Goal: Register for event/course

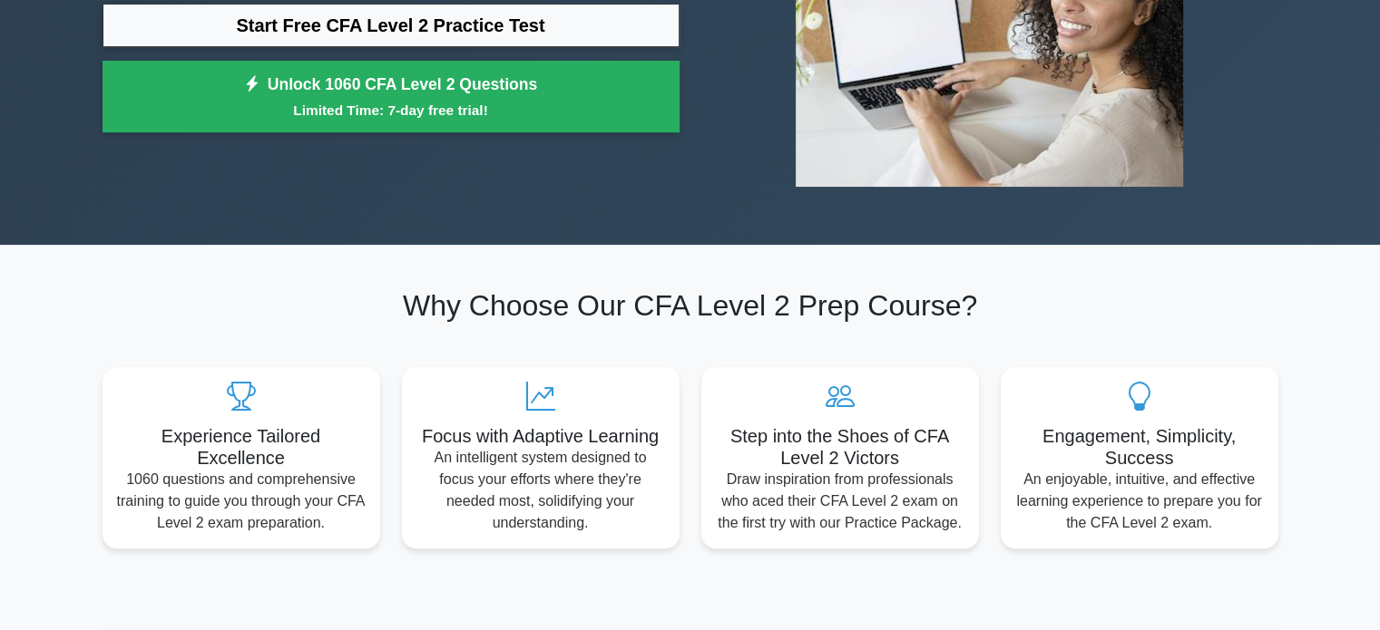
scroll to position [145, 0]
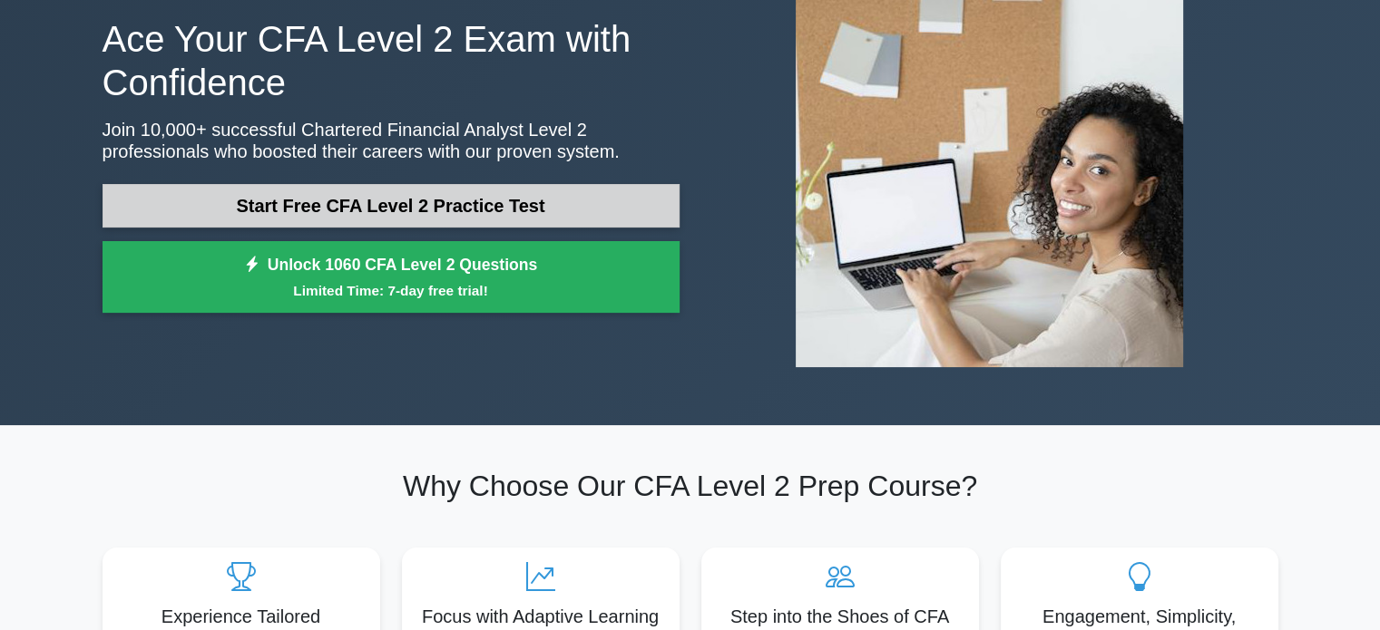
click at [512, 200] on link "Start Free CFA Level 2 Practice Test" at bounding box center [390, 206] width 577 height 44
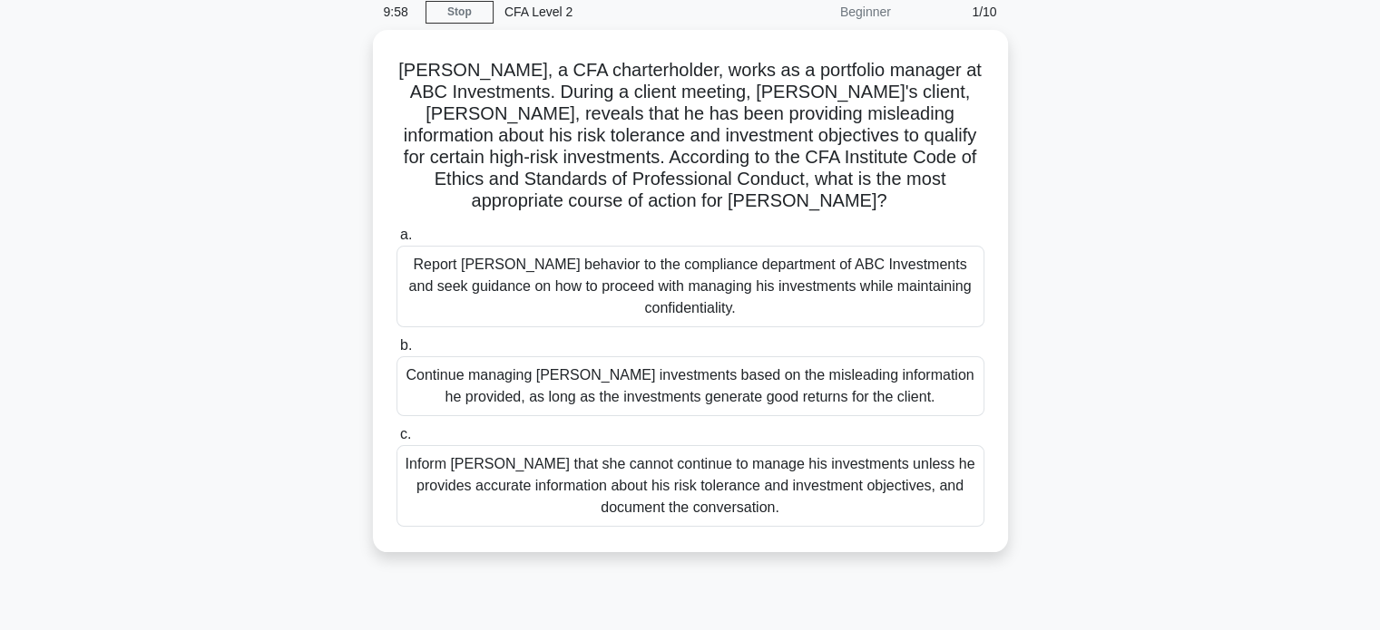
scroll to position [82, 0]
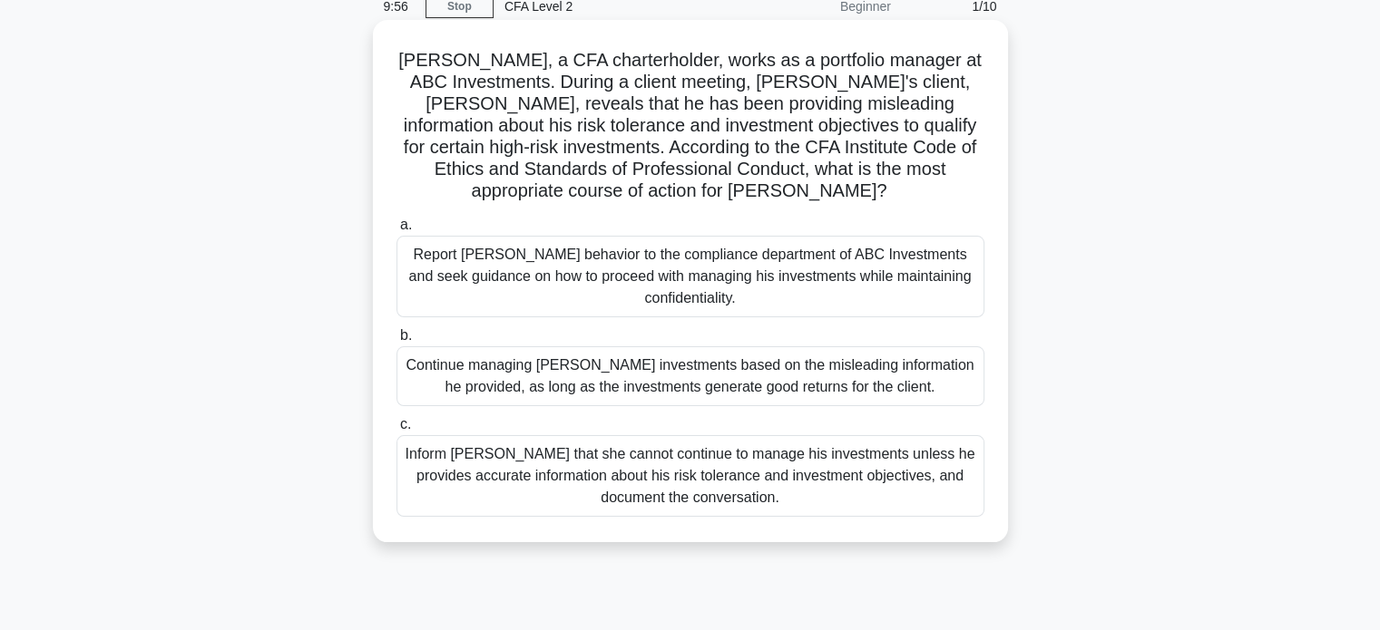
click at [512, 275] on div "Report [PERSON_NAME] behavior to the compliance department of ABC Investments a…" at bounding box center [690, 277] width 588 height 82
click at [396, 231] on input "a. Report Mr. Johnson's behavior to the compliance department of ABC Investment…" at bounding box center [396, 226] width 0 height 12
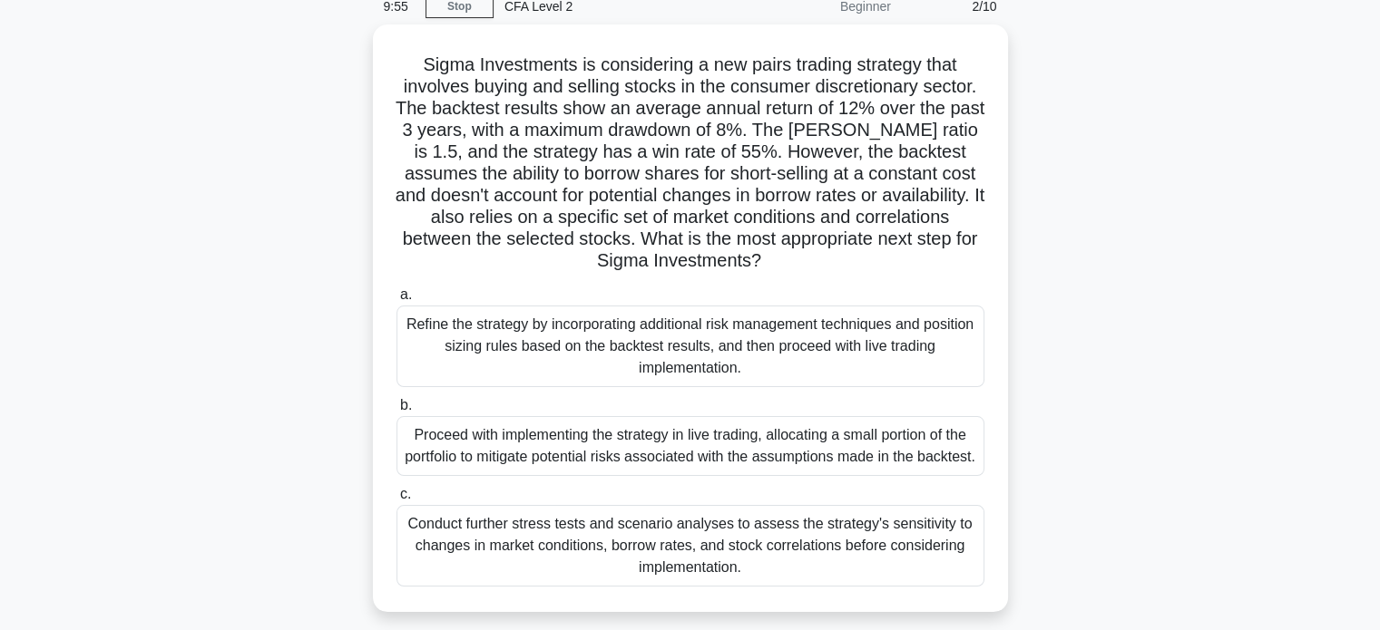
scroll to position [0, 0]
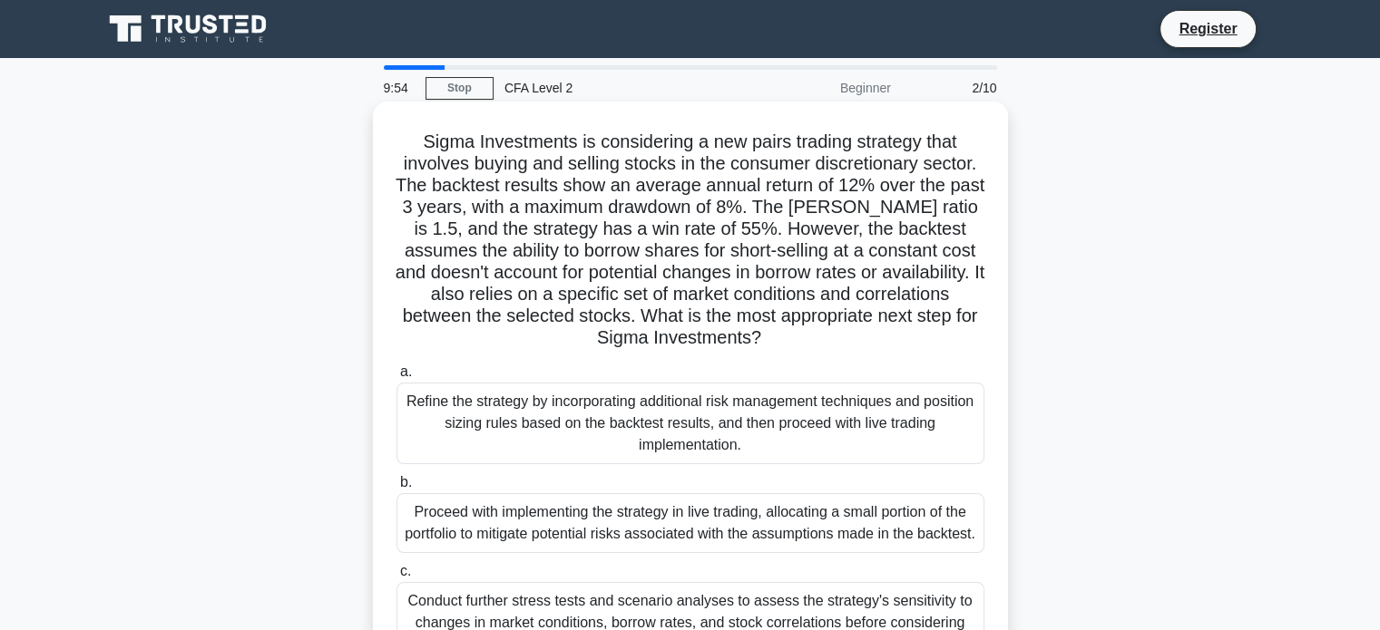
click at [488, 410] on div "Refine the strategy by incorporating additional risk management techniques and …" at bounding box center [690, 424] width 588 height 82
click at [396, 378] on input "a. Refine the strategy by incorporating additional risk management techniques a…" at bounding box center [396, 372] width 0 height 12
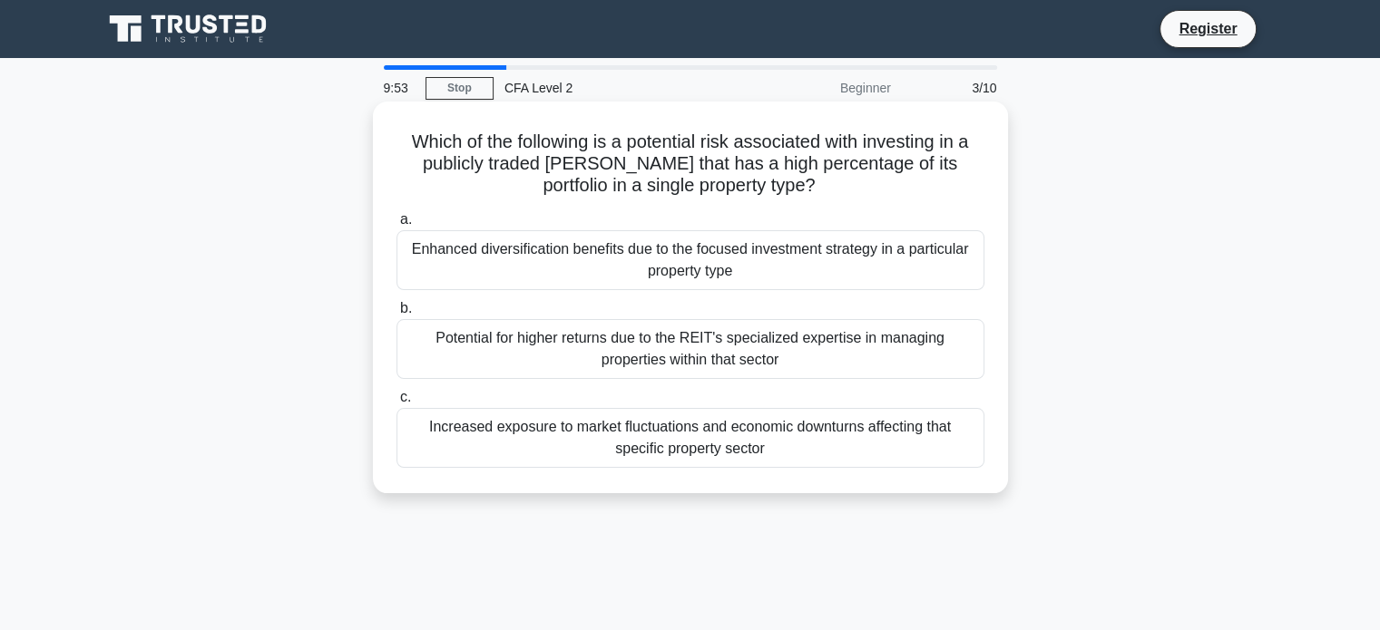
click at [544, 271] on div "Enhanced diversification benefits due to the focused investment strategy in a p…" at bounding box center [690, 260] width 588 height 60
click at [396, 226] on input "a. Enhanced diversification benefits due to the focused investment strategy in …" at bounding box center [396, 220] width 0 height 12
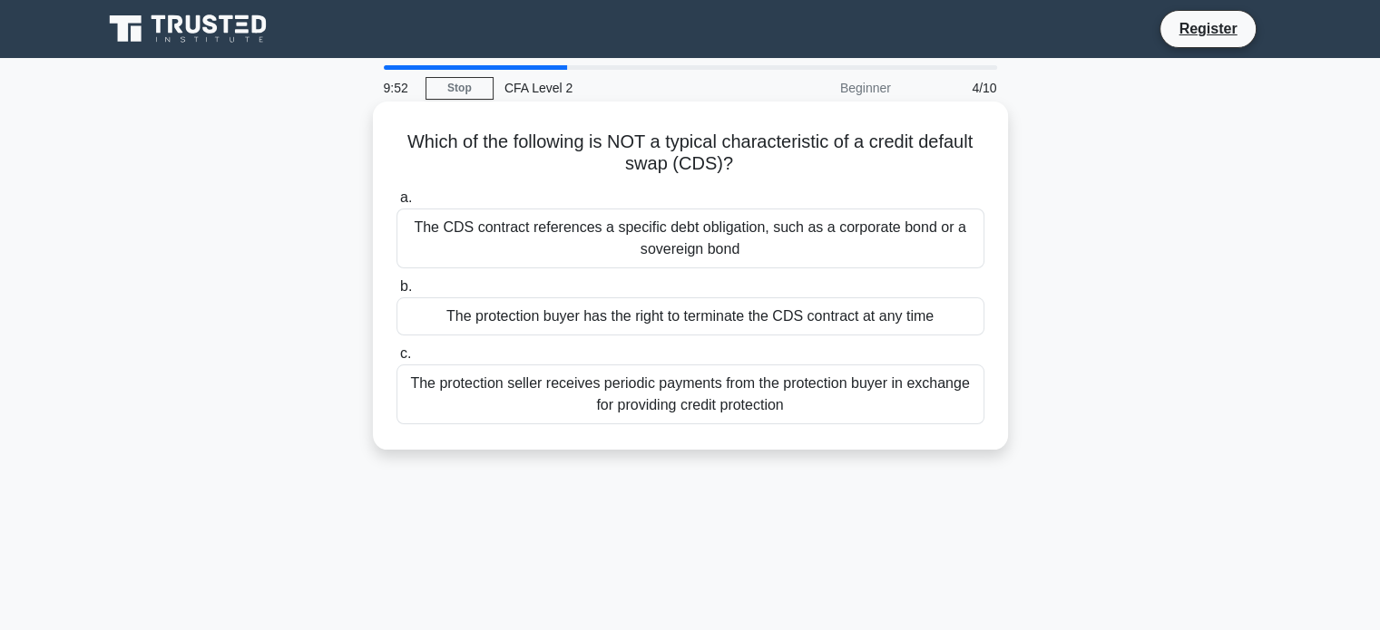
click at [544, 275] on div "a. The CDS contract references a specific debt obligation, such as a corporate …" at bounding box center [691, 305] width 610 height 245
click at [564, 251] on div "The CDS contract references a specific debt obligation, such as a corporate bon…" at bounding box center [690, 239] width 588 height 60
click at [396, 204] on input "a. The CDS contract references a specific debt obligation, such as a corporate …" at bounding box center [396, 198] width 0 height 12
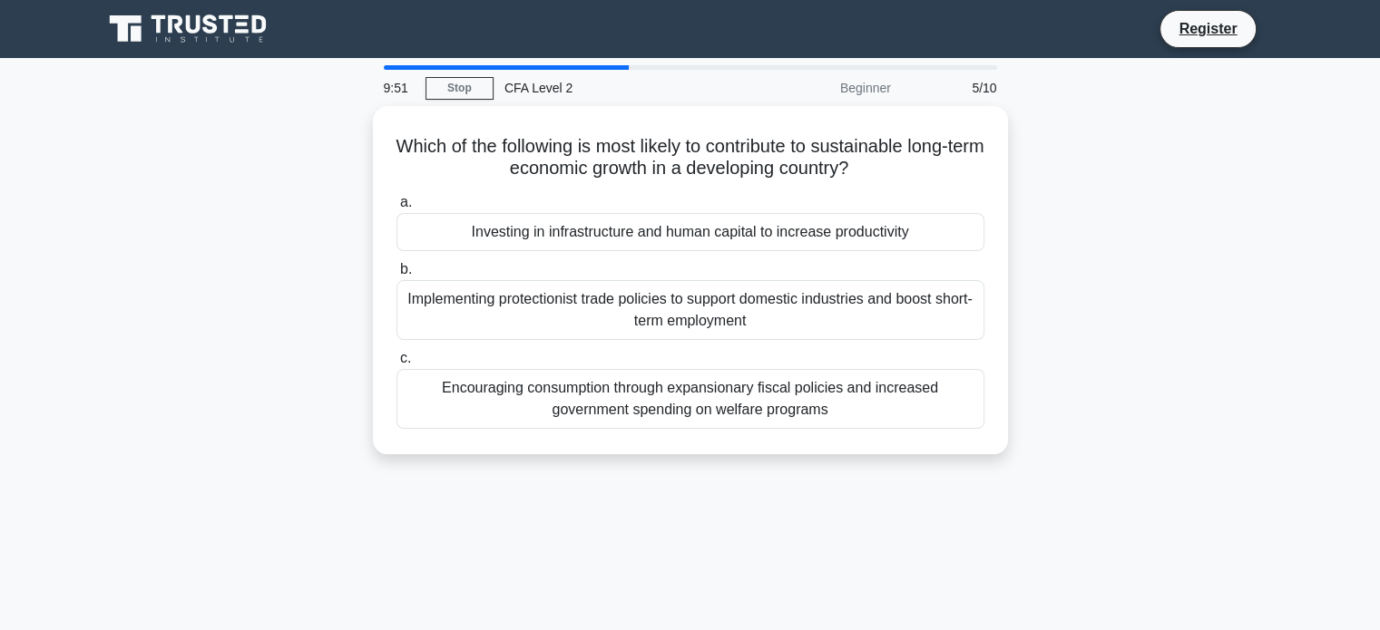
click at [564, 251] on div "a. Investing in infrastructure and human capital to increase productivity b. Im…" at bounding box center [691, 310] width 610 height 245
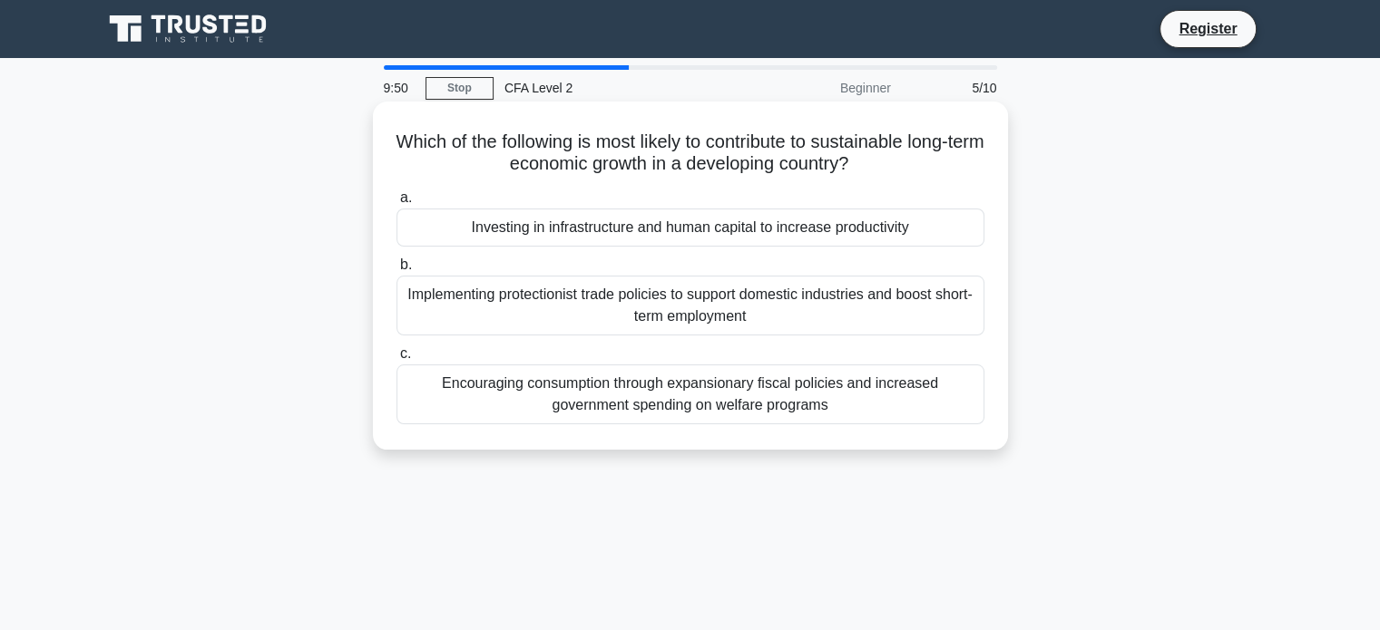
click at [591, 222] on div "Investing in infrastructure and human capital to increase productivity" at bounding box center [690, 228] width 588 height 38
click at [396, 204] on input "a. Investing in infrastructure and human capital to increase productivity" at bounding box center [396, 198] width 0 height 12
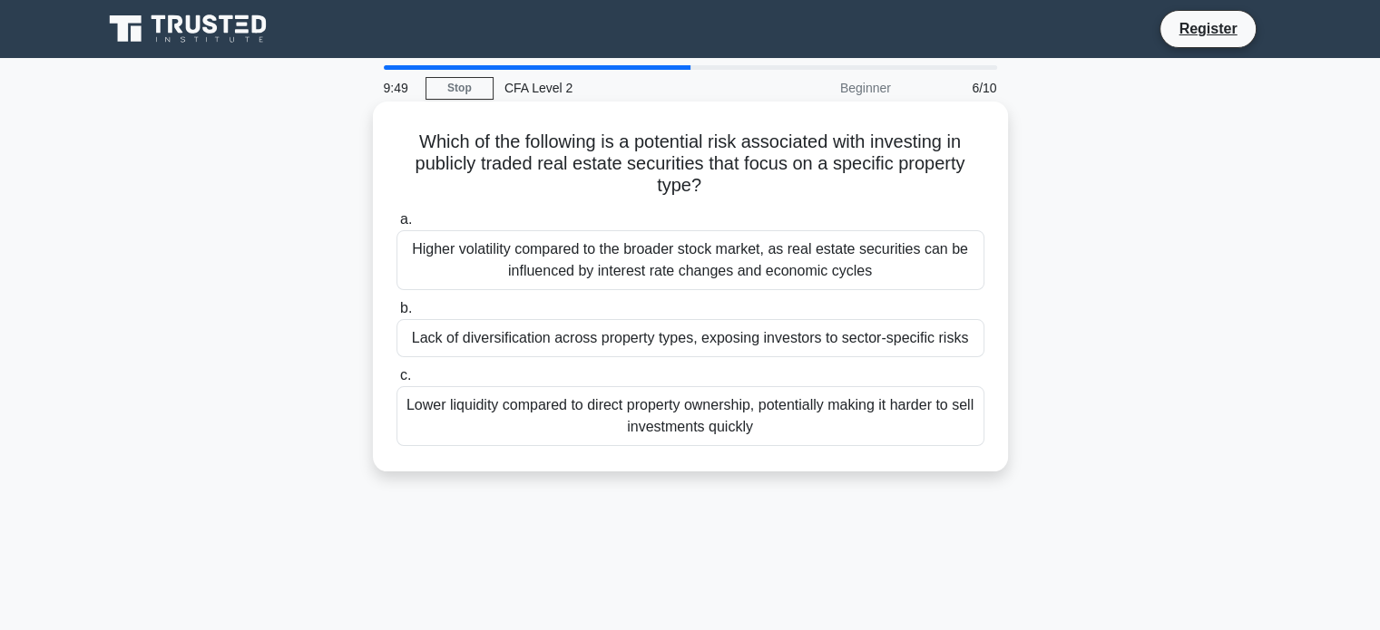
click at [542, 334] on div "Lack of diversification across property types, exposing investors to sector-spe…" at bounding box center [690, 338] width 588 height 38
click at [396, 315] on input "b. Lack of diversification across property types, exposing investors to sector-…" at bounding box center [396, 309] width 0 height 12
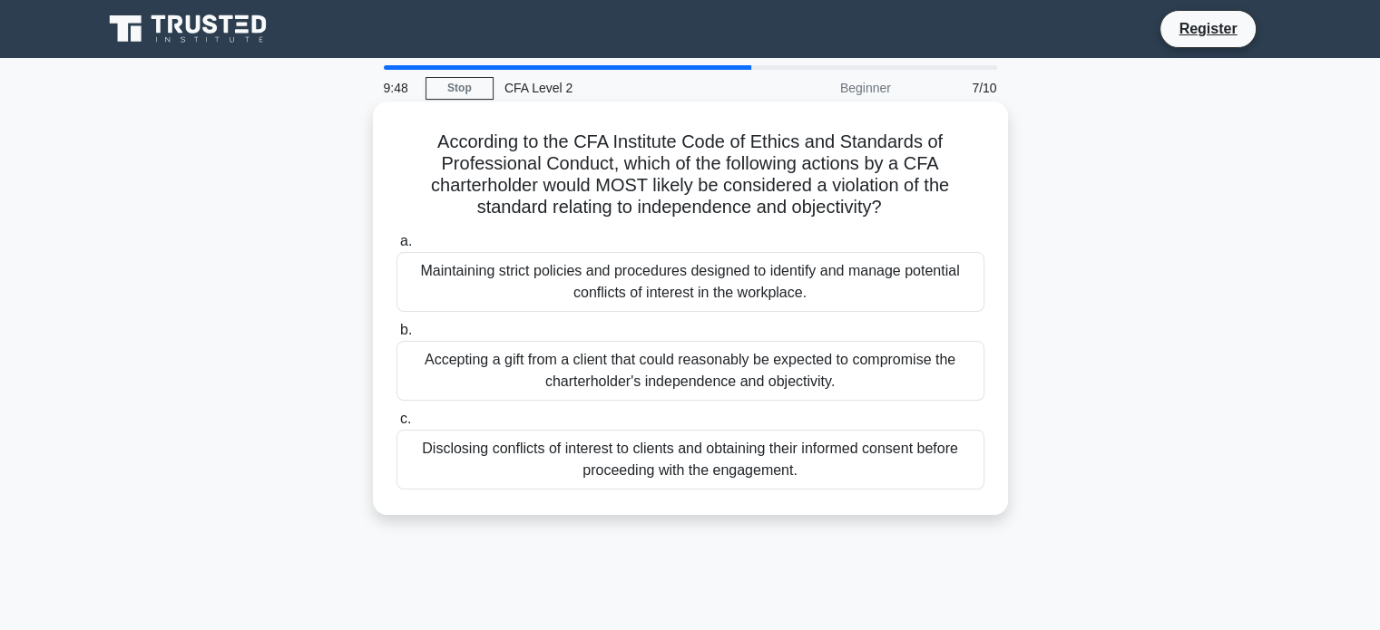
click at [501, 448] on div "Disclosing conflicts of interest to clients and obtaining their informed consen…" at bounding box center [690, 460] width 588 height 60
click at [396, 425] on input "c. Disclosing conflicts of interest to clients and obtaining their informed con…" at bounding box center [396, 420] width 0 height 12
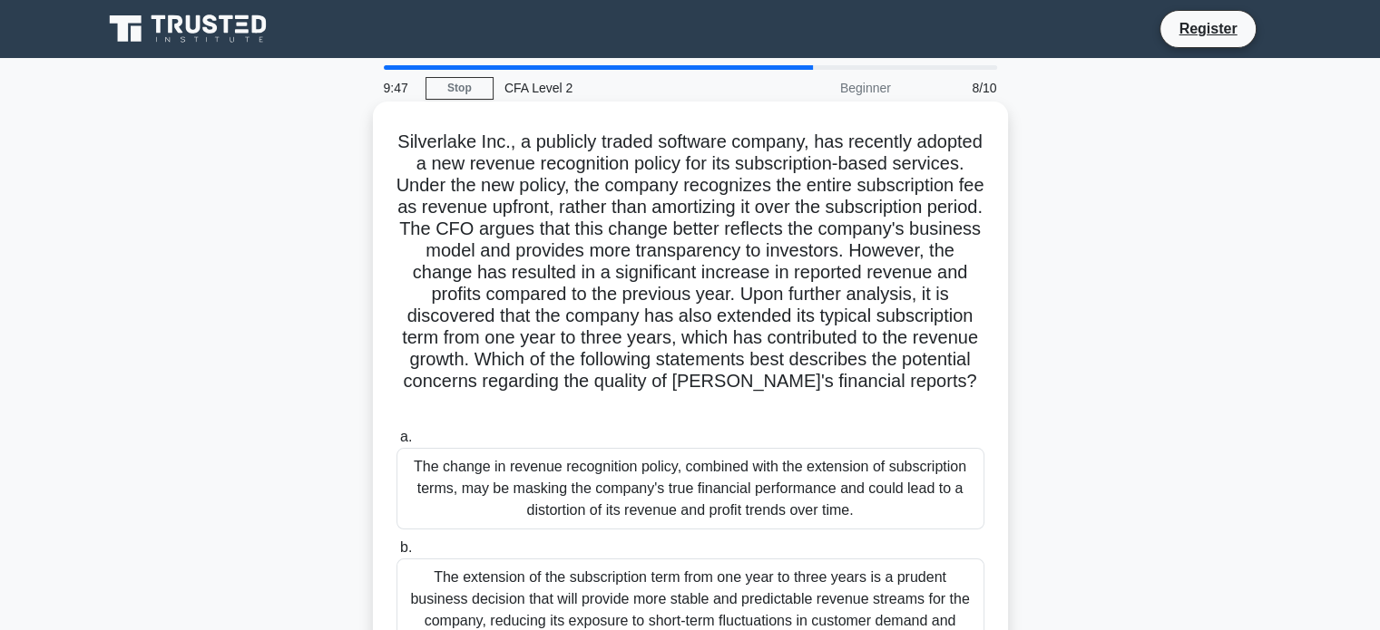
scroll to position [74, 0]
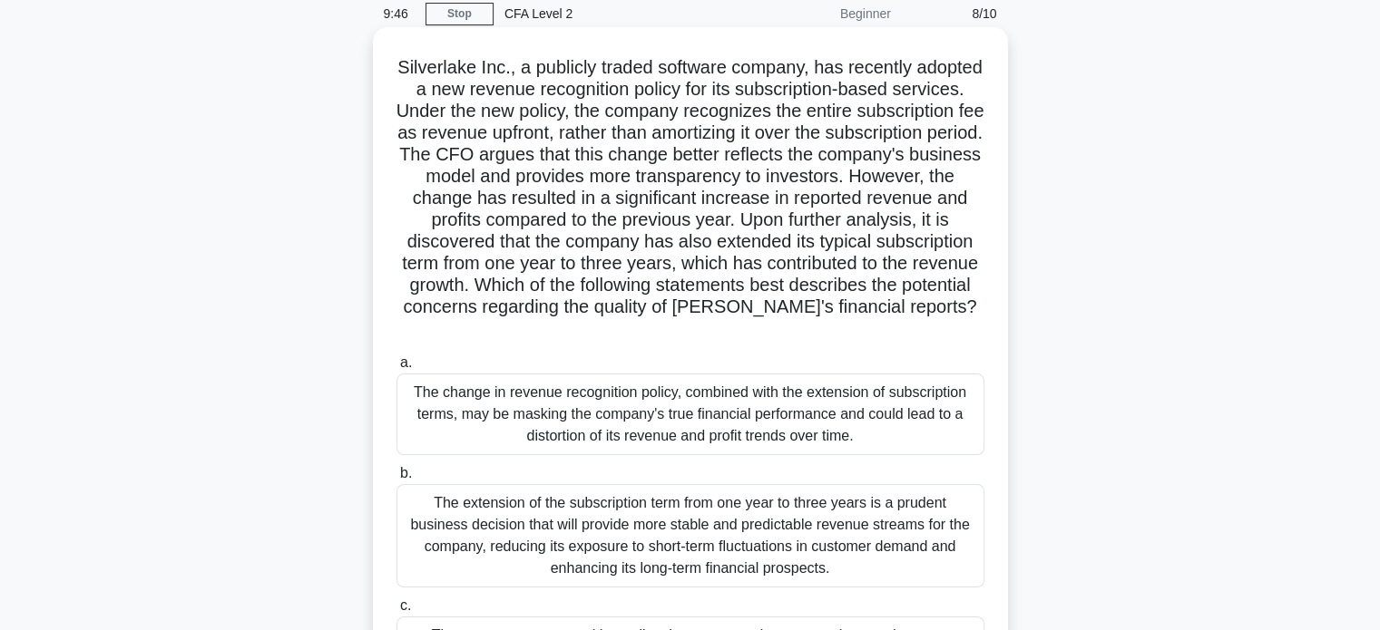
click at [601, 407] on div "The change in revenue recognition policy, combined with the extension of subscr…" at bounding box center [690, 415] width 588 height 82
click at [396, 369] on input "a. The change in revenue recognition policy, combined with the extension of sub…" at bounding box center [396, 363] width 0 height 12
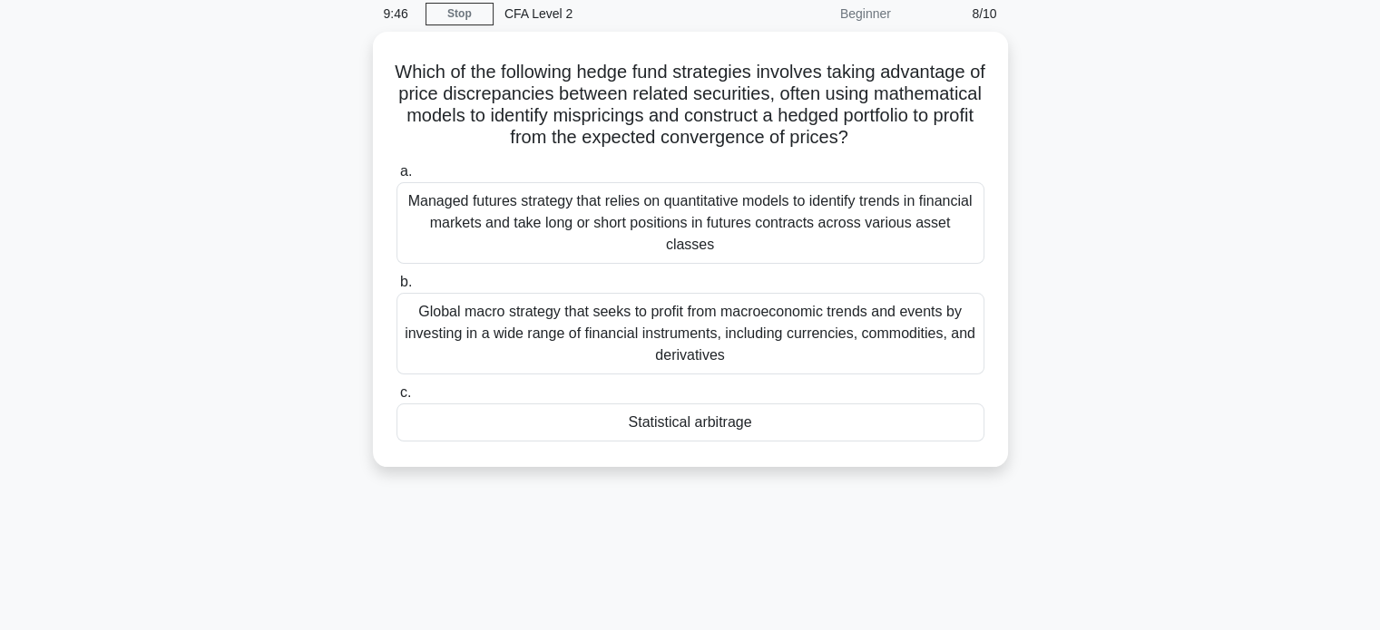
scroll to position [0, 0]
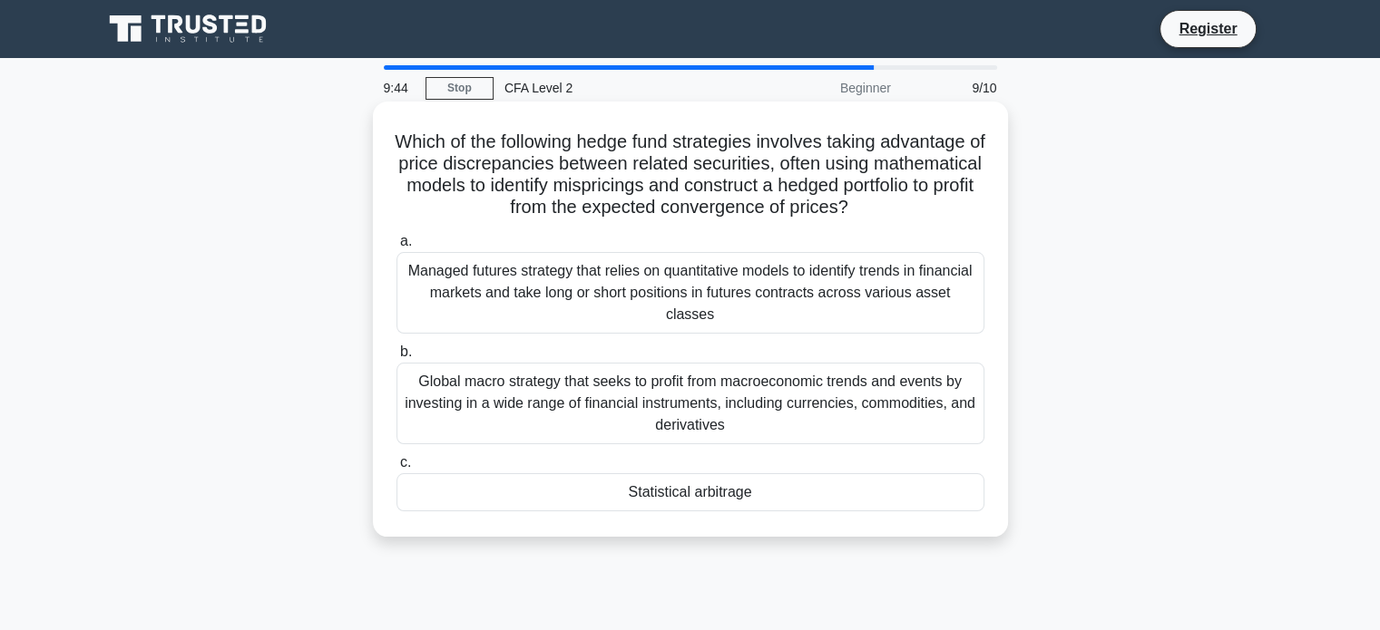
click at [547, 307] on div "Managed futures strategy that relies on quantitative models to identify trends …" at bounding box center [690, 293] width 588 height 82
click at [396, 248] on input "a. Managed futures strategy that relies on quantitative models to identify tren…" at bounding box center [396, 242] width 0 height 12
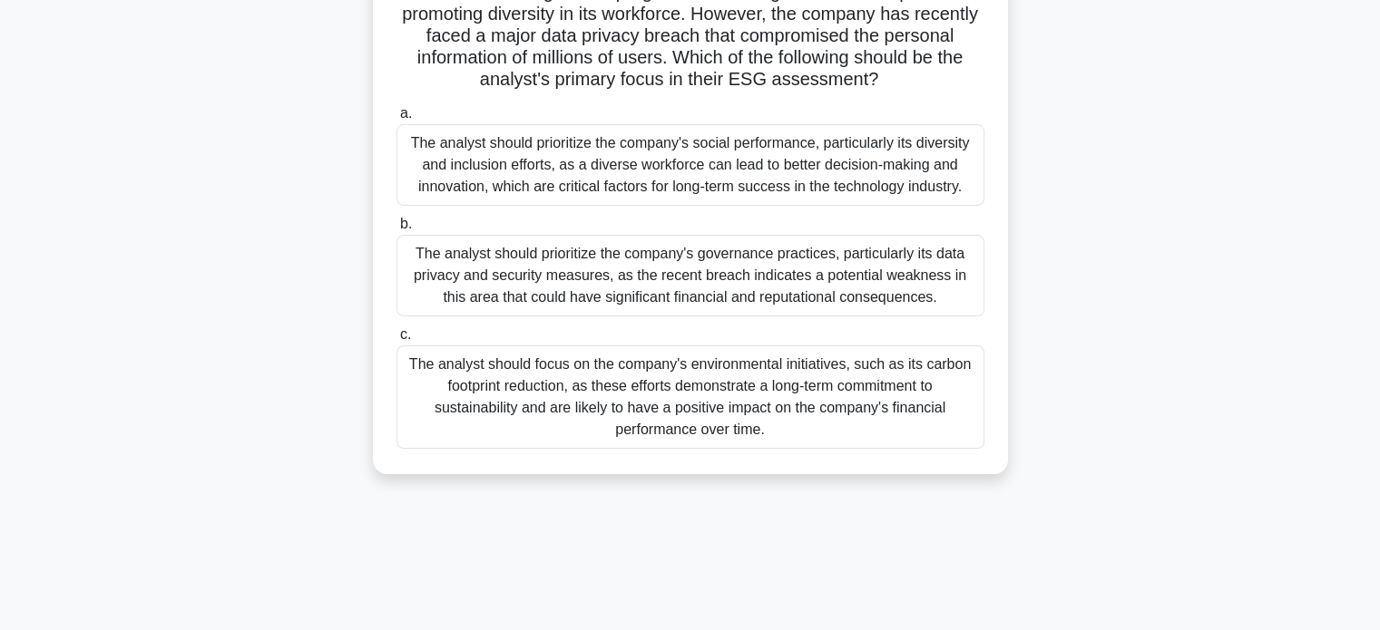
scroll to position [179, 0]
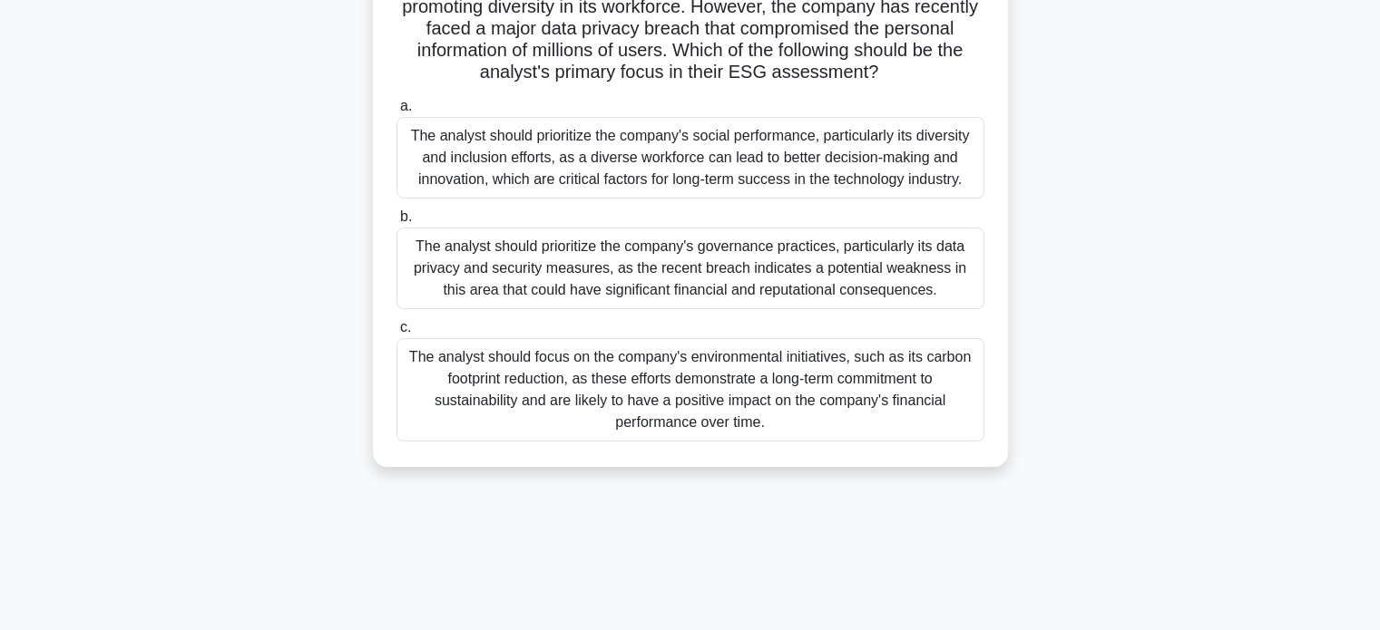
click at [591, 400] on div "The analyst should focus on the company's environmental initiatives, such as it…" at bounding box center [690, 389] width 588 height 103
click at [396, 334] on input "c. The analyst should focus on the company's environmental initiatives, such as…" at bounding box center [396, 328] width 0 height 12
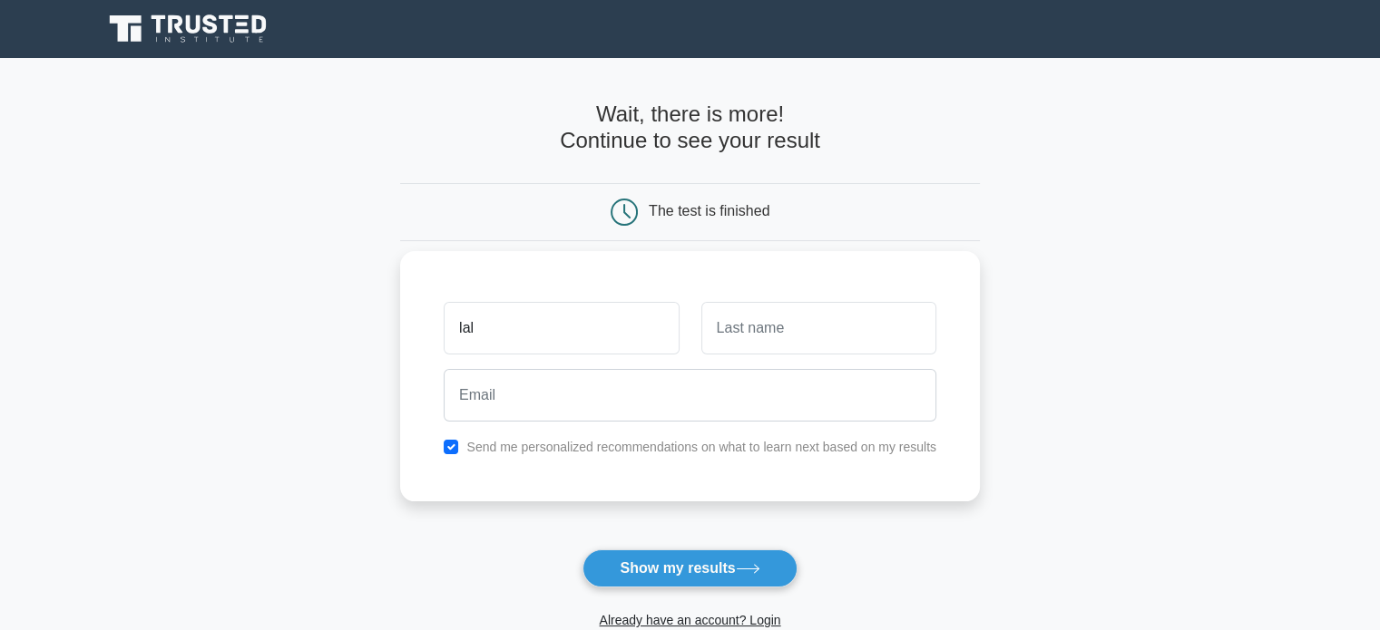
type input "lal"
click at [853, 322] on input "text" at bounding box center [818, 328] width 235 height 53
type input "lal"
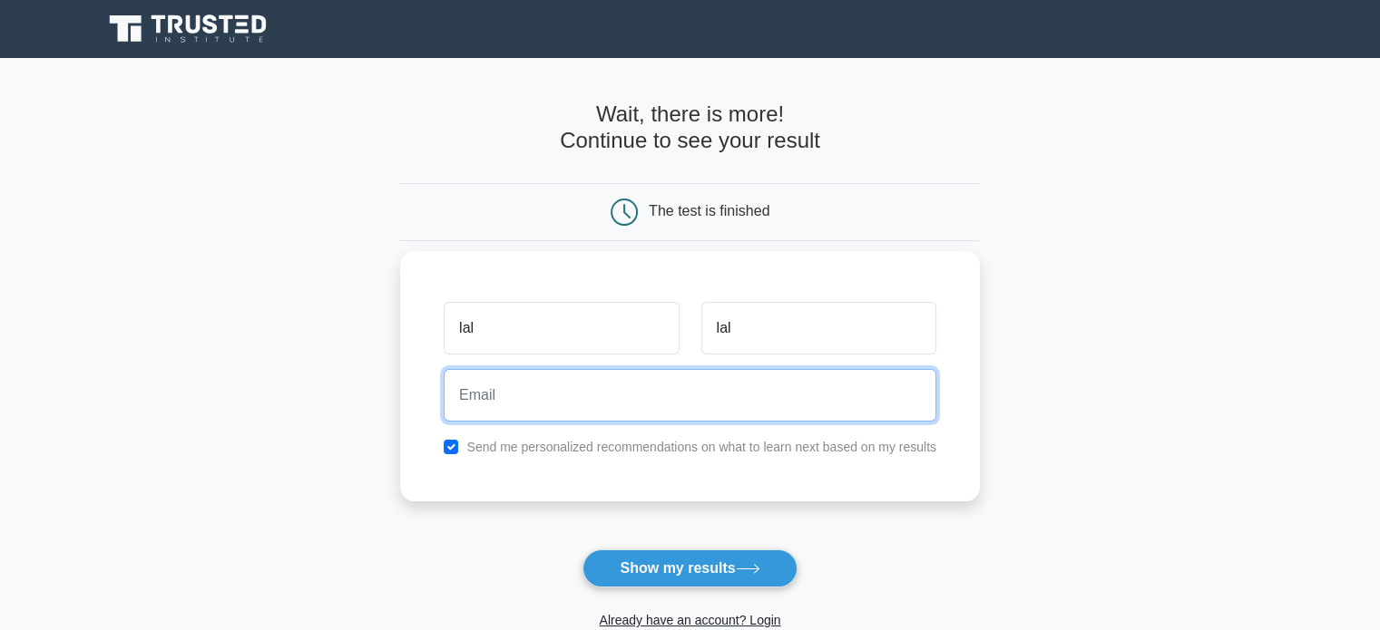
click at [639, 402] on input "email" at bounding box center [690, 395] width 493 height 53
type input "romanperez0606@gmail.com"
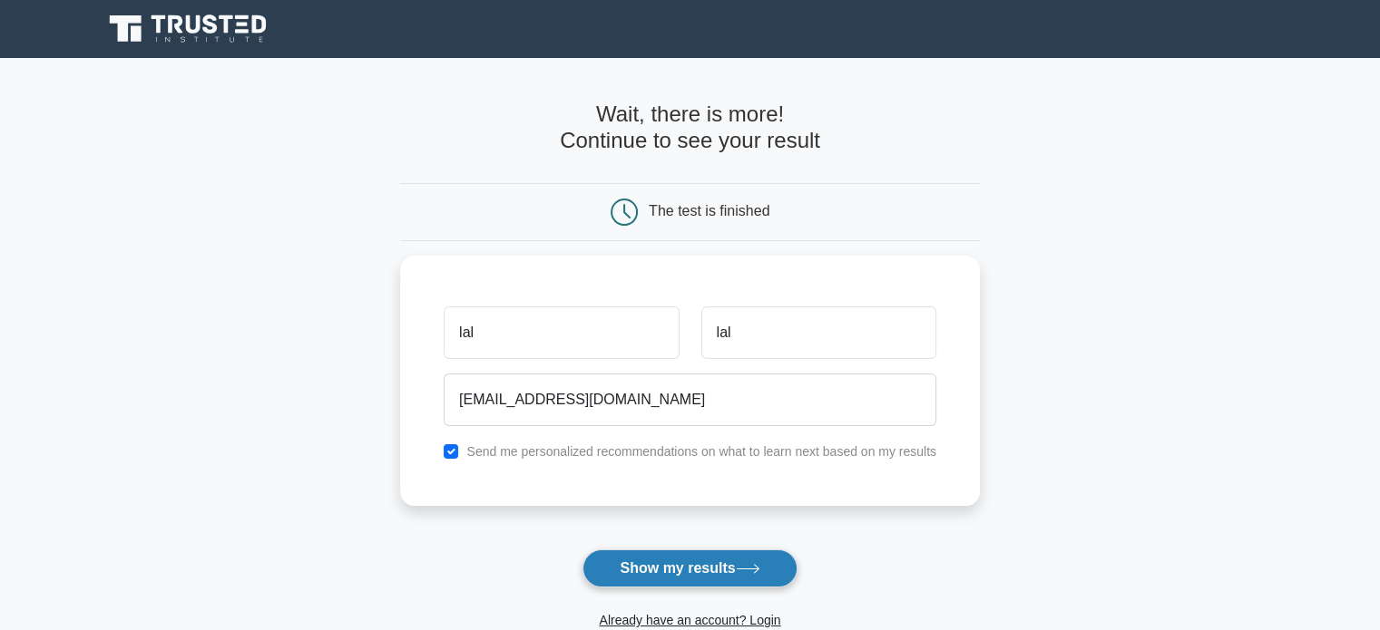
click at [649, 565] on button "Show my results" at bounding box center [689, 569] width 214 height 38
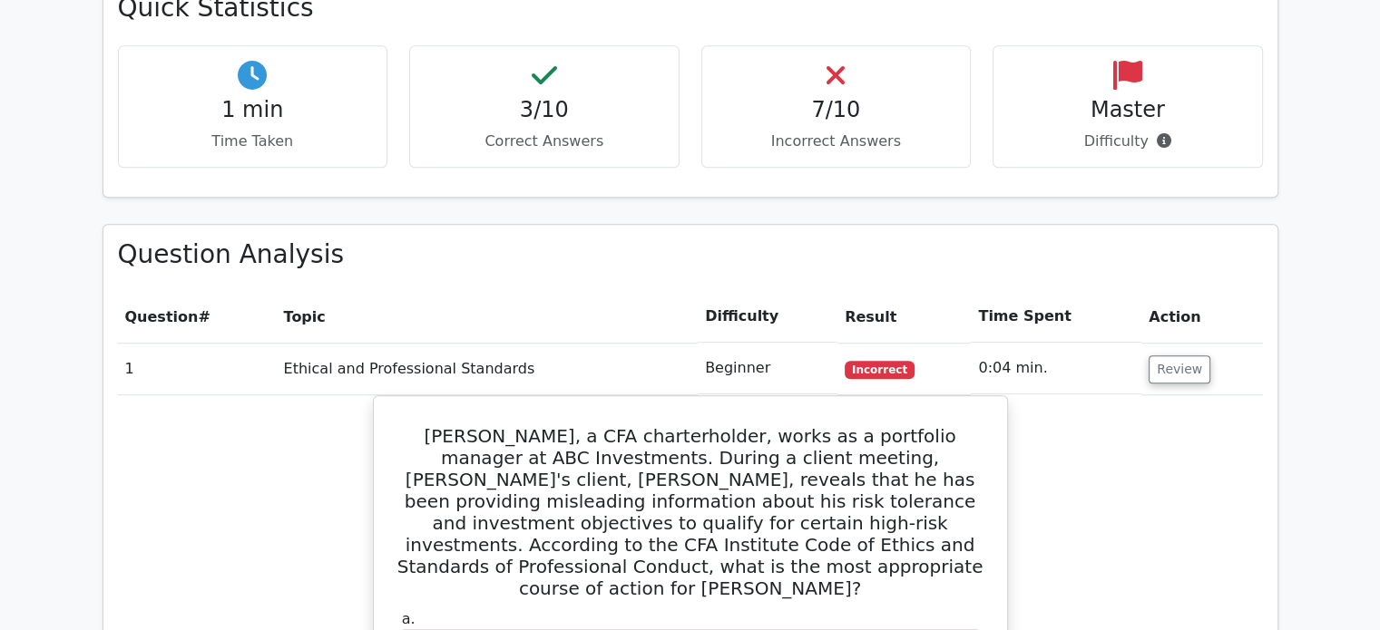
scroll to position [1215, 0]
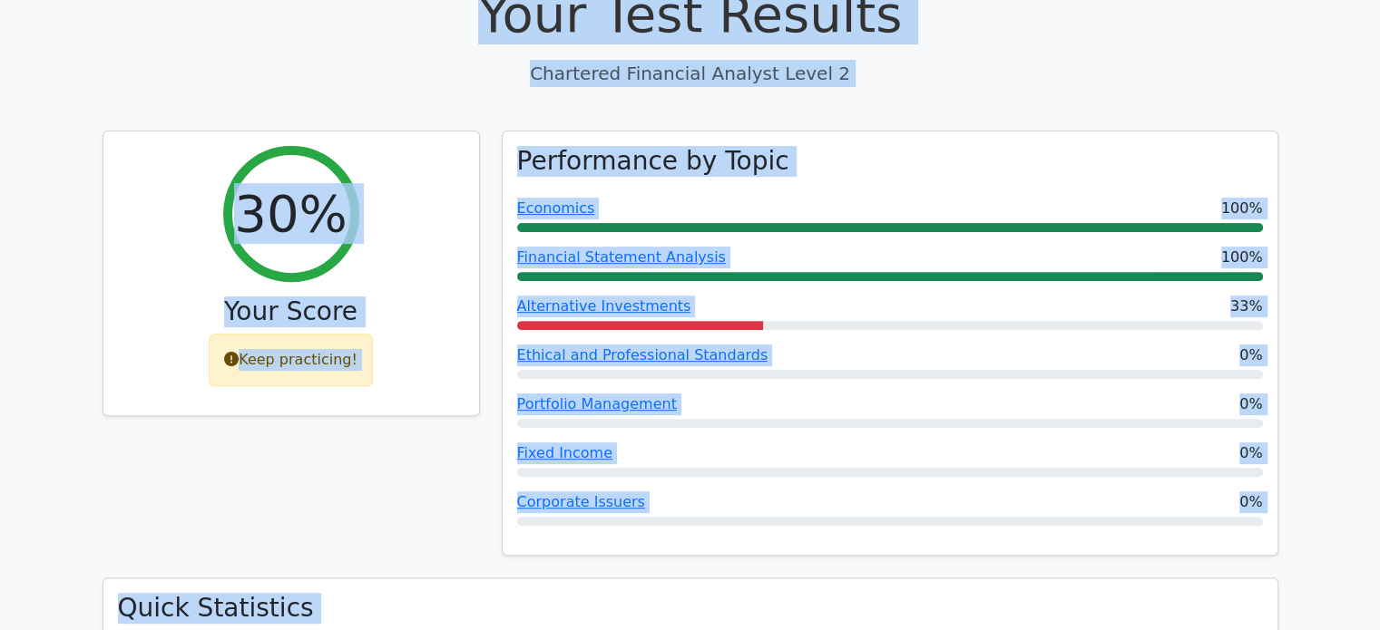
drag, startPoint x: 771, startPoint y: 206, endPoint x: 909, endPoint y: -110, distance: 344.5
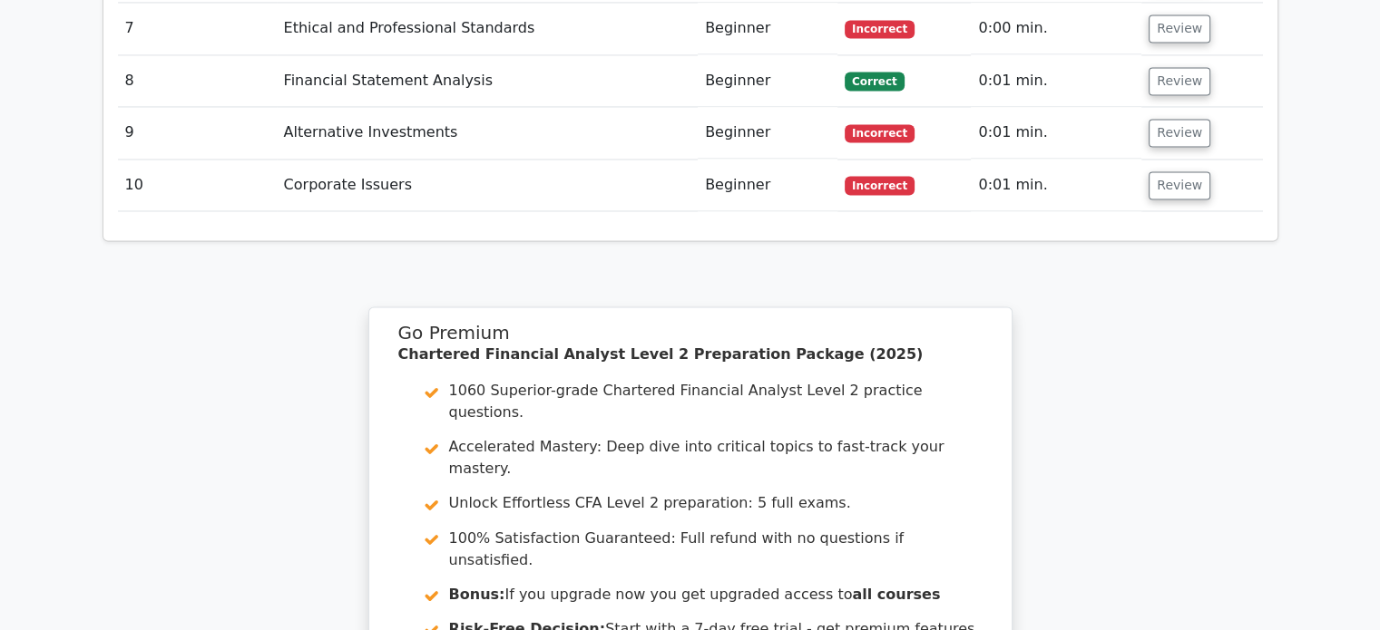
scroll to position [3146, 0]
